Goal: Transaction & Acquisition: Purchase product/service

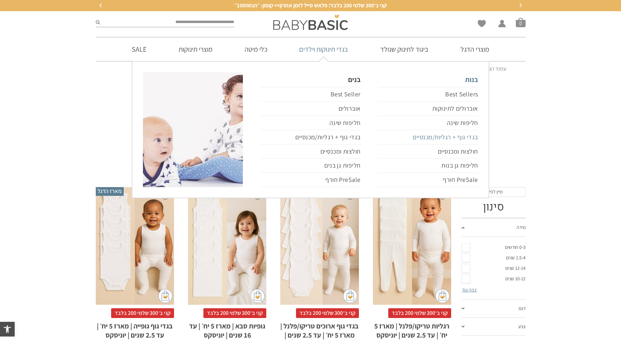
click at [456, 138] on link "בגדי גוף + רגליות/מכנסיים" at bounding box center [428, 137] width 100 height 14
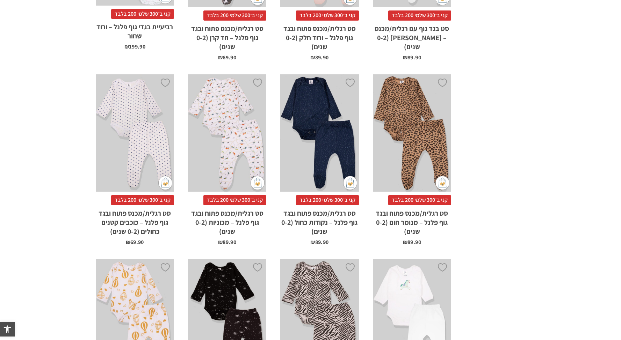
scroll to position [589, 0]
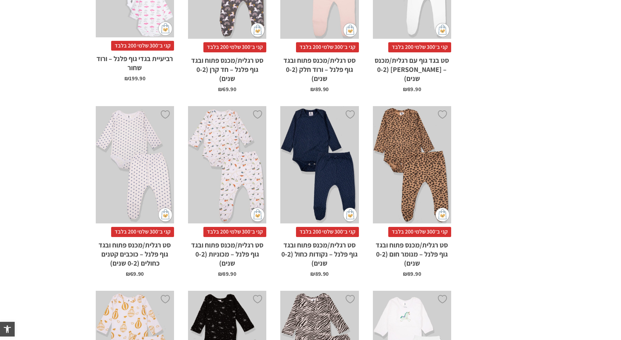
click at [430, 157] on div "x בחירת מידה 0-3m 3-6m 6-12m 12-18m 18-24m" at bounding box center [412, 165] width 78 height 118
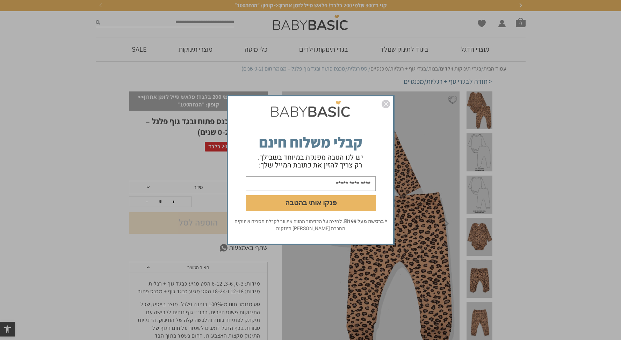
click at [387, 101] on img "סגור" at bounding box center [385, 104] width 8 height 8
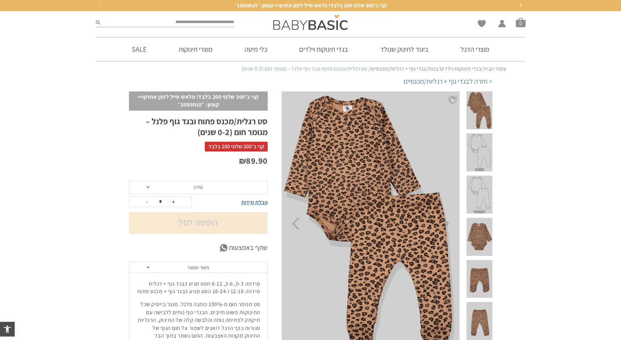
click at [265, 118] on h1 "סט רגלית/מכנס פתוח ובגד גוף פלנל – מנומר חום (0-2 שנים)" at bounding box center [198, 127] width 139 height 22
drag, startPoint x: 232, startPoint y: 121, endPoint x: 151, endPoint y: 120, distance: 81.4
click at [151, 120] on h1 "סט רגלית/מכנס פתוח ובגד גוף פלנל – מנומר חום (0-2 שנים)" at bounding box center [198, 127] width 139 height 22
copy h1 "מכנס פתוח ובגד גוף פלנל"
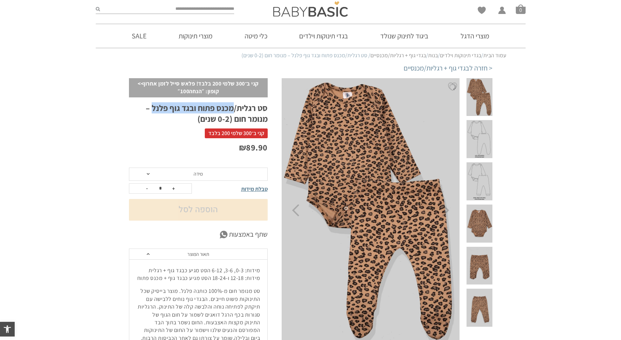
scroll to position [26, 0]
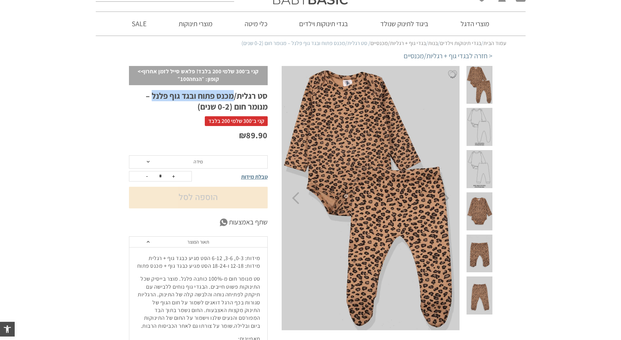
click at [230, 96] on h1 "סט רגלית/מכנס פתוח ובגד גוף פלנל – מנומר חום (0-2 שנים)" at bounding box center [198, 101] width 139 height 22
click at [234, 95] on h1 "סט רגלית/מכנס פתוח ובגד גוף פלנל – מנומר חום (0-2 שנים)" at bounding box center [198, 101] width 139 height 22
click at [233, 94] on h1 "סט רגלית/מכנס פתוח ובגד גוף פלנל – מנומר חום (0-2 שנים)" at bounding box center [198, 101] width 139 height 22
drag, startPoint x: 234, startPoint y: 94, endPoint x: 236, endPoint y: 109, distance: 15.3
click at [234, 108] on h1 "סט רגלית/מכנס פתוח ובגד גוף פלנל – מנומר חום (0-2 שנים)" at bounding box center [198, 101] width 139 height 22
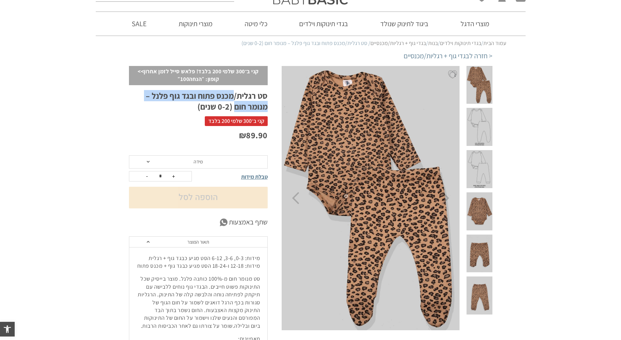
copy h1 "מכנס פתוח ובגד גוף פלנל – מנומר חום"
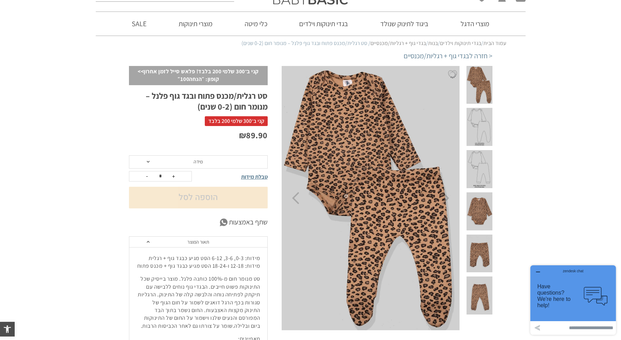
click at [484, 235] on span at bounding box center [479, 254] width 26 height 38
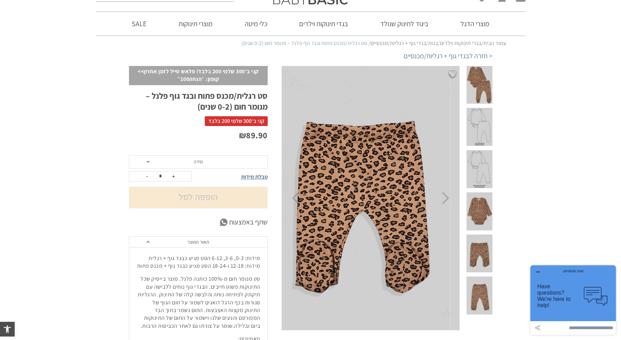
click at [481, 192] on span at bounding box center [479, 211] width 26 height 38
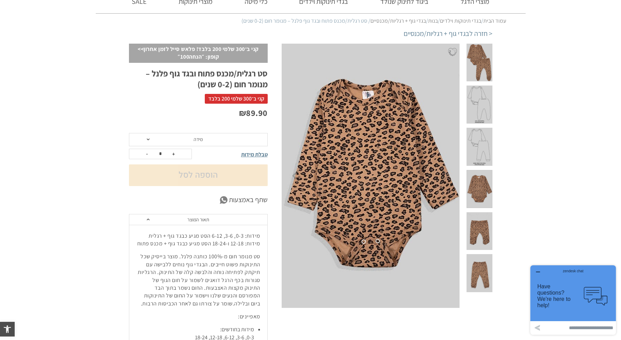
scroll to position [45, 0]
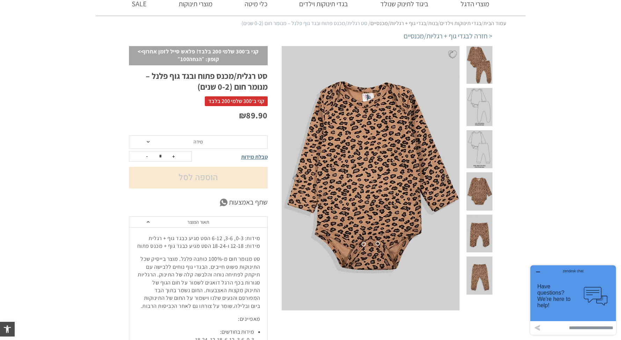
click at [362, 160] on img at bounding box center [370, 178] width 179 height 264
click at [393, 132] on img at bounding box center [370, 178] width 179 height 264
click at [418, 85] on img at bounding box center [370, 178] width 179 height 264
click at [484, 61] on span at bounding box center [479, 65] width 26 height 38
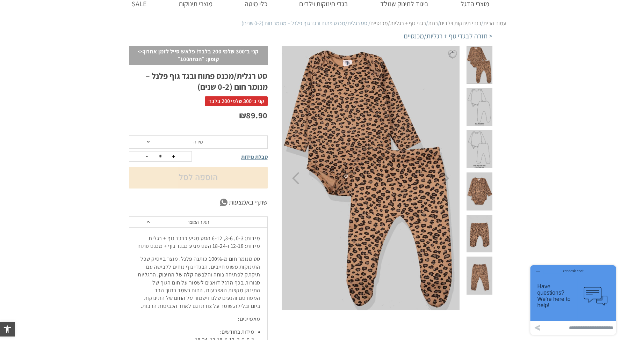
click at [486, 173] on span at bounding box center [479, 192] width 26 height 38
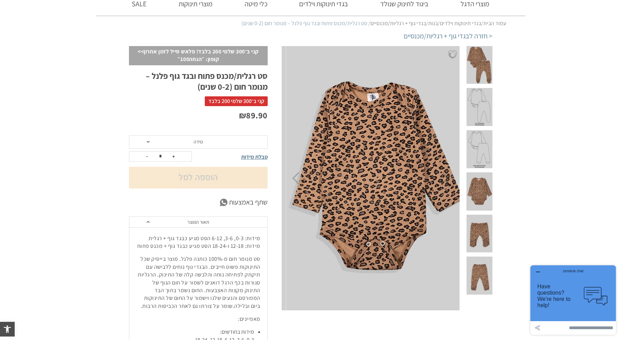
click at [407, 118] on img at bounding box center [375, 178] width 179 height 264
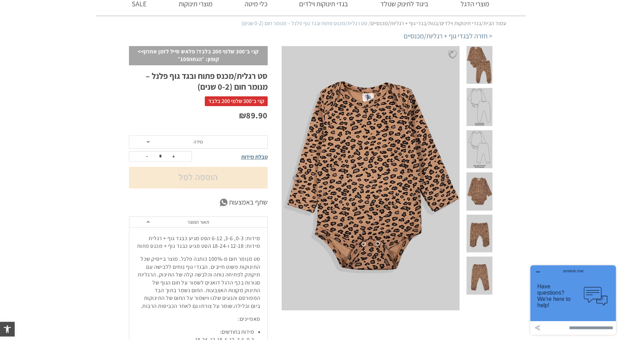
click at [453, 55] on div at bounding box center [452, 54] width 9 height 9
click at [484, 173] on span at bounding box center [479, 192] width 26 height 38
click at [486, 173] on span at bounding box center [479, 192] width 26 height 38
click at [487, 215] on span at bounding box center [479, 234] width 26 height 38
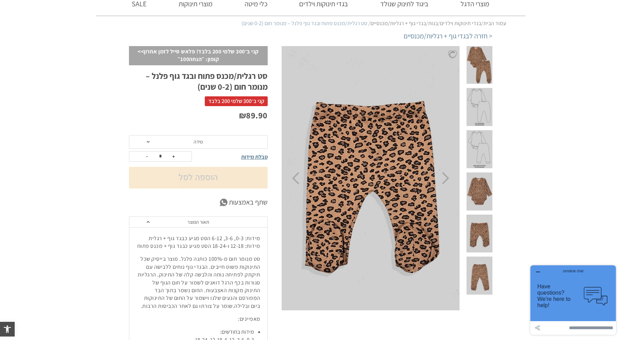
click at [485, 176] on span at bounding box center [479, 192] width 26 height 38
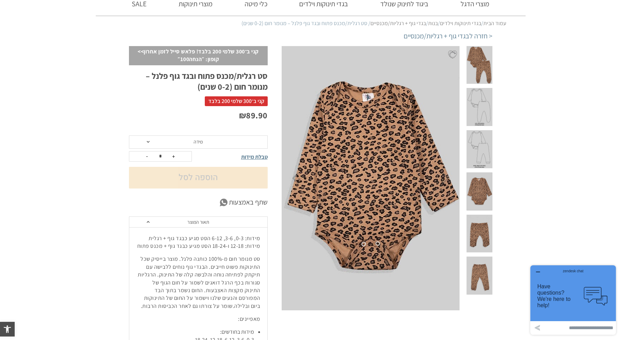
click at [483, 215] on span at bounding box center [479, 234] width 26 height 38
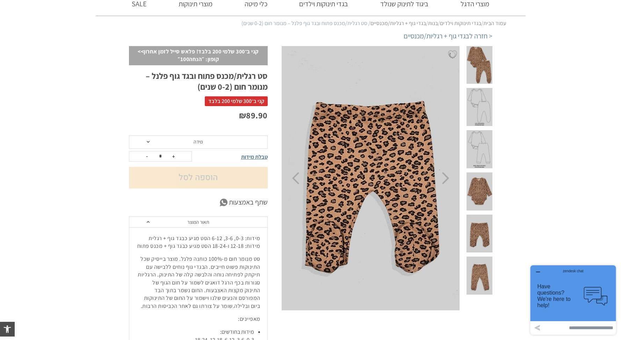
click at [481, 257] on span at bounding box center [479, 276] width 26 height 38
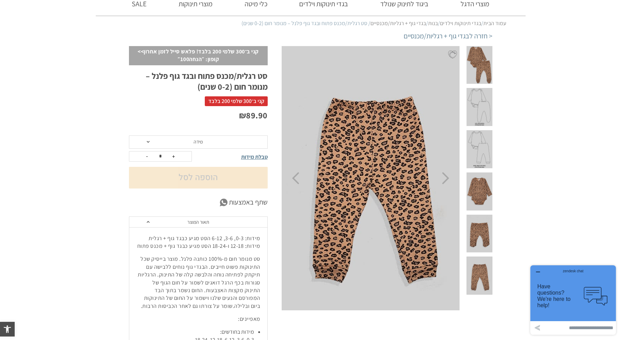
click at [485, 215] on span at bounding box center [479, 234] width 26 height 38
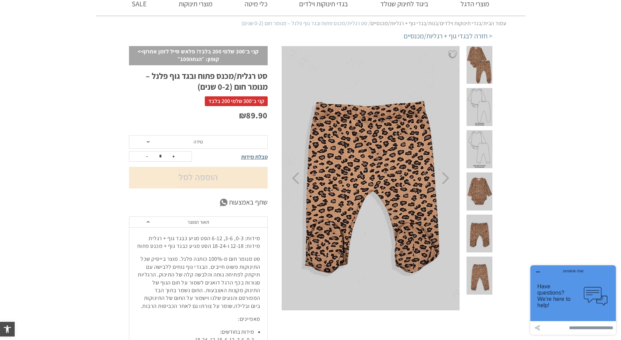
click at [480, 61] on span at bounding box center [479, 65] width 26 height 38
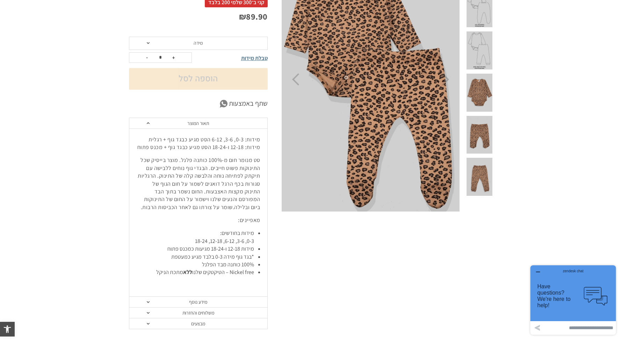
scroll to position [183, 0]
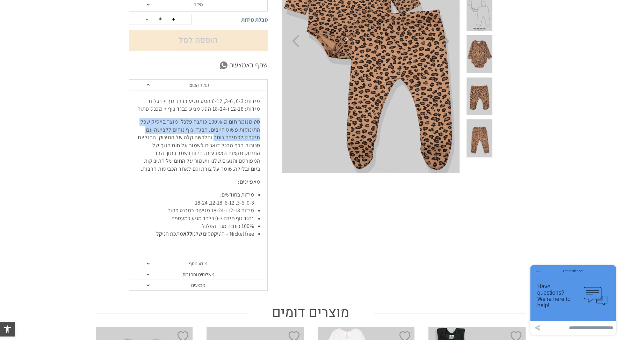
drag, startPoint x: 260, startPoint y: 119, endPoint x: 216, endPoint y: 141, distance: 48.6
click at [216, 141] on p "סט מנומר חום מ-100% כותנה פלנל. מוצר בייסיק שכל התינוקות פשוט חייבים. הבגדי גוף…" at bounding box center [198, 145] width 124 height 55
click at [197, 264] on link "מידע נוסף" at bounding box center [198, 264] width 138 height 11
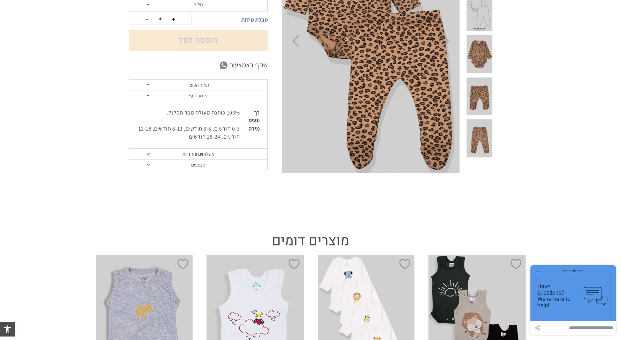
drag, startPoint x: 202, startPoint y: 97, endPoint x: 220, endPoint y: 105, distance: 19.5
click at [202, 97] on link "מידע נוסף" at bounding box center [198, 95] width 138 height 11
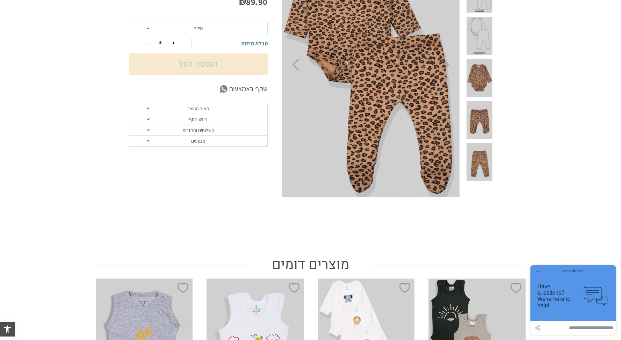
scroll to position [0, 0]
